Goal: Information Seeking & Learning: Check status

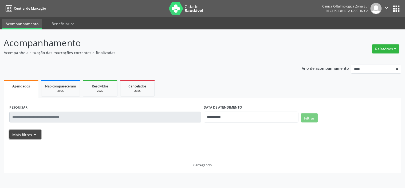
click at [26, 134] on button "Mais filtros keyboard_arrow_down" at bounding box center [25, 134] width 32 height 9
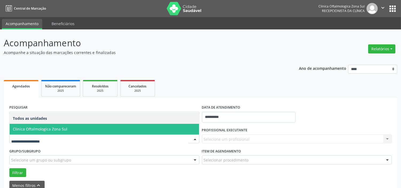
click at [61, 129] on span "Clinica Oftalmologica Zona Sul" at bounding box center [40, 128] width 54 height 5
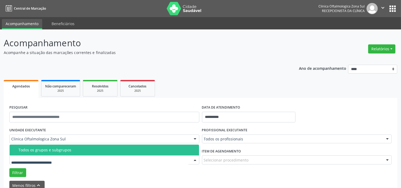
click at [70, 147] on span "Todos os grupos e subgrupos" at bounding box center [104, 149] width 189 height 11
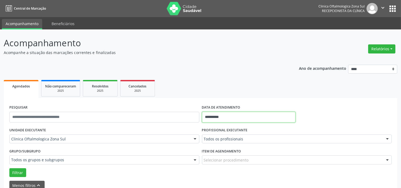
click at [254, 117] on input "**********" at bounding box center [248, 117] width 93 height 11
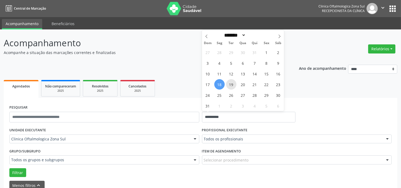
click at [232, 84] on span "19" at bounding box center [231, 84] width 10 height 10
type input "**********"
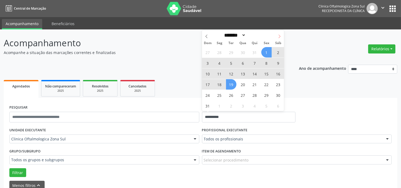
click at [276, 36] on span at bounding box center [279, 34] width 9 height 9
select select "*"
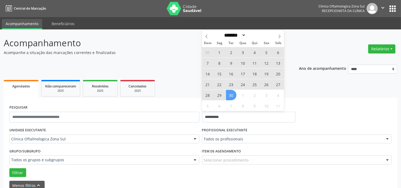
click at [234, 94] on span "30" at bounding box center [231, 95] width 10 height 10
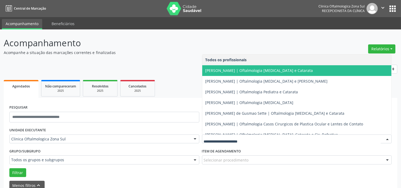
click at [233, 74] on span "[PERSON_NAME] | Oftalmologia [MEDICAL_DATA] e Catarata" at bounding box center [296, 70] width 189 height 11
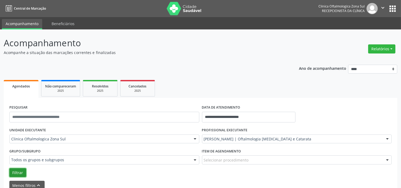
click at [13, 171] on button "Filtrar" at bounding box center [17, 172] width 17 height 9
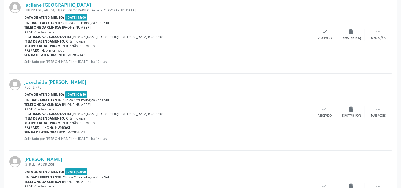
scroll to position [1202, 0]
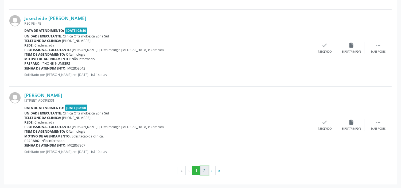
click at [202, 171] on button "2" at bounding box center [204, 170] width 8 height 9
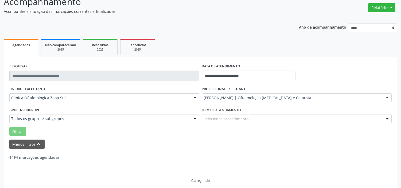
scroll to position [0, 0]
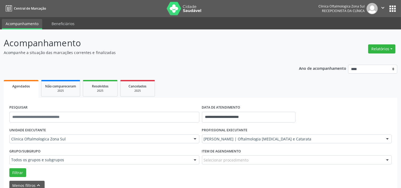
click at [210, 46] on p "Acompanhamento" at bounding box center [141, 42] width 275 height 13
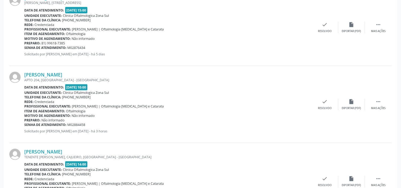
scroll to position [386, 0]
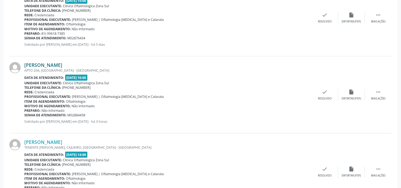
click at [62, 63] on link "[PERSON_NAME]" at bounding box center [43, 65] width 38 height 6
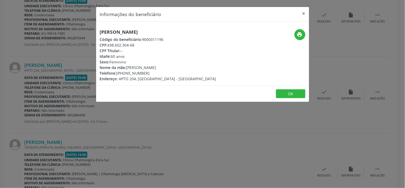
drag, startPoint x: 134, startPoint y: 45, endPoint x: 109, endPoint y: 46, distance: 25.7
click at [109, 46] on div "CPF: 438.602.304-68" at bounding box center [158, 45] width 116 height 6
copy div "438.602.304-68"
click at [101, 143] on div "Informações do beneficiário × [PERSON_NAME] Código do beneficiário: 9000311196 …" at bounding box center [202, 94] width 405 height 188
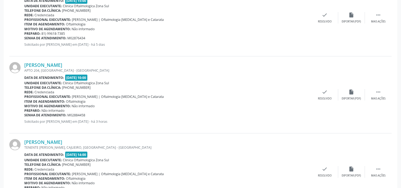
drag, startPoint x: 85, startPoint y: 115, endPoint x: 24, endPoint y: 114, distance: 60.6
click at [24, 114] on div "Senha de atendimento: M02884458" at bounding box center [167, 115] width 287 height 5
copy div "Senha de atendimento: M02884458"
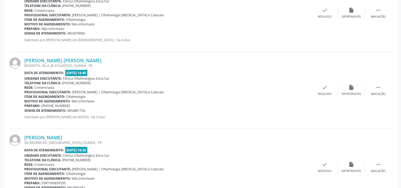
scroll to position [534, 0]
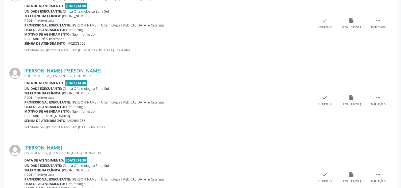
click at [56, 74] on div "RODEZITA , BL.A, JD.ATLANTICO, OLINDA - PE" at bounding box center [167, 75] width 287 height 5
click at [56, 70] on link "[PERSON_NAME] [PERSON_NAME]" at bounding box center [62, 71] width 77 height 6
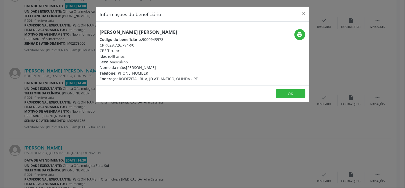
drag, startPoint x: 138, startPoint y: 45, endPoint x: 108, endPoint y: 45, distance: 29.6
click at [108, 45] on div "CPF: 029.726.794-90" at bounding box center [149, 45] width 98 height 6
copy div "029.726.794-90"
click at [146, 31] on h5 "[PERSON_NAME] [PERSON_NAME]" at bounding box center [149, 32] width 98 height 6
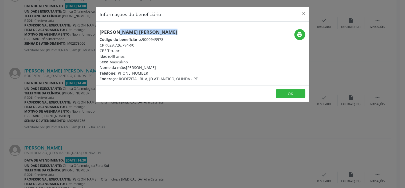
click at [146, 31] on h5 "[PERSON_NAME] [PERSON_NAME]" at bounding box center [149, 32] width 98 height 6
copy div "[PERSON_NAME] [PERSON_NAME]"
drag, startPoint x: 138, startPoint y: 45, endPoint x: 109, endPoint y: 45, distance: 28.8
click at [109, 45] on div "CPF: 029.726.794-90" at bounding box center [149, 45] width 98 height 6
copy div "029.726.794-90"
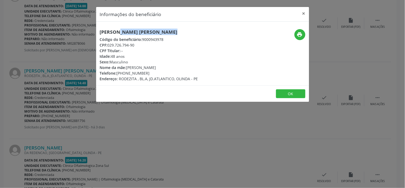
drag, startPoint x: 152, startPoint y: 74, endPoint x: 119, endPoint y: 73, distance: 33.1
click at [119, 73] on div "Telefone: [PHONE_NUMBER]" at bounding box center [149, 73] width 98 height 6
copy div "81) 99483-5164"
drag, startPoint x: 187, startPoint y: 68, endPoint x: 128, endPoint y: 68, distance: 59.3
click at [128, 68] on div "Nome da mãe: [PERSON_NAME]" at bounding box center [149, 68] width 98 height 6
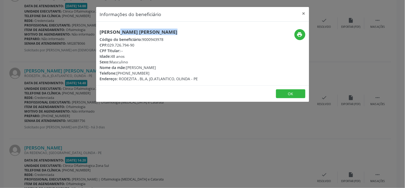
copy div "[PERSON_NAME]"
click at [120, 56] on div "Idade: 48 anos" at bounding box center [149, 56] width 98 height 6
copy div "Idade: 48 anos"
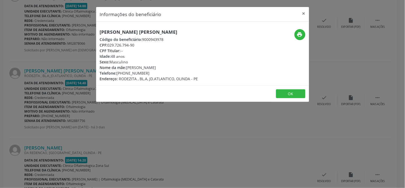
click at [95, 126] on div "Informações do beneficiário × [PERSON_NAME] [PERSON_NAME] Código do beneficiári…" at bounding box center [202, 94] width 405 height 188
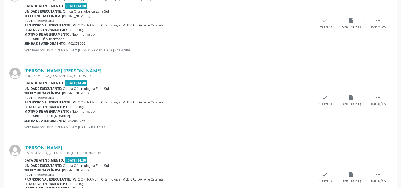
drag, startPoint x: 85, startPoint y: 120, endPoint x: 24, endPoint y: 122, distance: 60.9
click at [24, 122] on div "Senha de atendimento: M02881756" at bounding box center [167, 120] width 287 height 5
copy div "Senha de atendimento: M02881756"
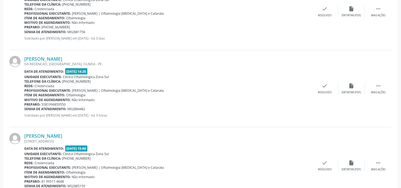
scroll to position [623, 0]
click at [67, 61] on div "DA REDENCAO, [GEOGRAPHIC_DATA], OLINDA - PE" at bounding box center [167, 63] width 287 height 5
click at [62, 59] on link "[PERSON_NAME]" at bounding box center [43, 59] width 38 height 6
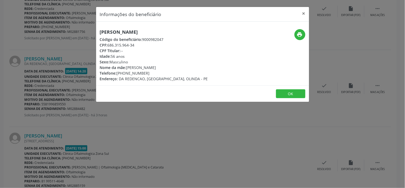
drag, startPoint x: 138, startPoint y: 45, endPoint x: 109, endPoint y: 45, distance: 28.8
click at [109, 45] on div "CPF: 686.315.964-34" at bounding box center [154, 45] width 108 height 6
copy div "686.315.964-34"
drag, startPoint x: 146, startPoint y: 73, endPoint x: 119, endPoint y: 72, distance: 27.2
click at [119, 72] on div "Telefone: [PHONE_NUMBER]" at bounding box center [154, 73] width 108 height 6
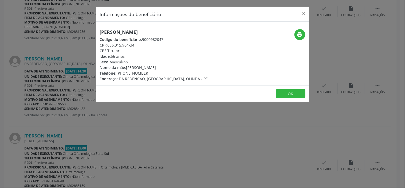
click at [126, 121] on div "Informações do beneficiário × [PERSON_NAME] Código do beneficiário: 9000982047 …" at bounding box center [202, 94] width 405 height 188
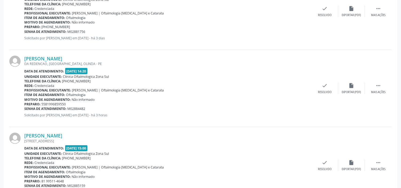
drag, startPoint x: 87, startPoint y: 108, endPoint x: 24, endPoint y: 109, distance: 62.7
click at [24, 109] on div "Senha de atendimento: M02884482" at bounding box center [167, 108] width 287 height 5
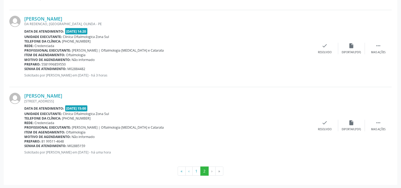
scroll to position [663, 0]
click at [62, 95] on link "[PERSON_NAME]" at bounding box center [43, 95] width 38 height 6
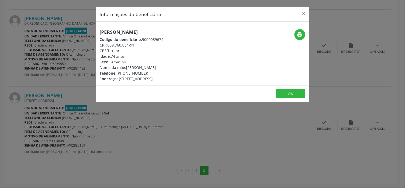
drag, startPoint x: 138, startPoint y: 45, endPoint x: 109, endPoint y: 43, distance: 29.4
click at [109, 43] on div "CPF: 069.760.854-91" at bounding box center [132, 45] width 64 height 6
click at [132, 120] on div "Informações do beneficiário × [PERSON_NAME] Código do beneficiário: 9000059674 …" at bounding box center [202, 94] width 405 height 188
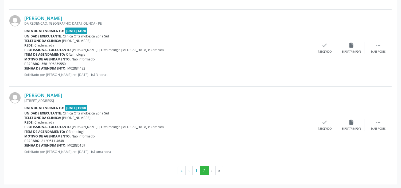
drag, startPoint x: 75, startPoint y: 144, endPoint x: 25, endPoint y: 143, distance: 50.5
click at [25, 143] on div "Senha de atendimento: M02885159" at bounding box center [167, 145] width 287 height 5
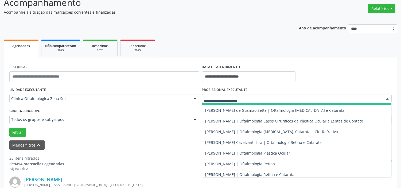
scroll to position [54, 0]
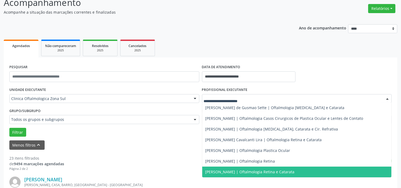
click at [243, 169] on span "[PERSON_NAME] | Oftalmologia Retina e Catarata" at bounding box center [249, 171] width 89 height 5
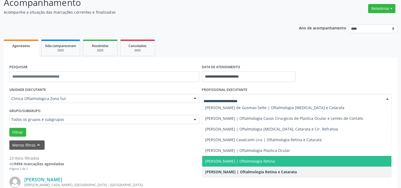
click at [229, 160] on span "[PERSON_NAME] | Oftalmologia Retina" at bounding box center [240, 160] width 70 height 5
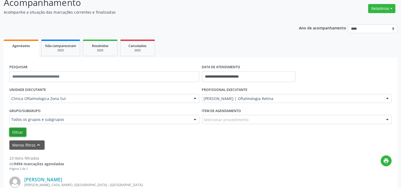
click at [20, 130] on button "Filtrar" at bounding box center [17, 132] width 17 height 9
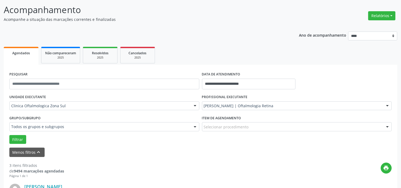
scroll to position [0, 0]
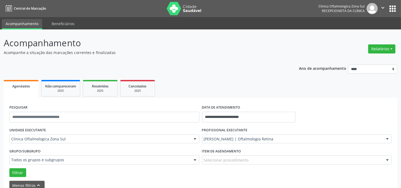
click at [383, 7] on icon "" at bounding box center [383, 8] width 6 height 6
click at [361, 33] on link "Sair" at bounding box center [369, 32] width 37 height 7
